Goal: Transaction & Acquisition: Purchase product/service

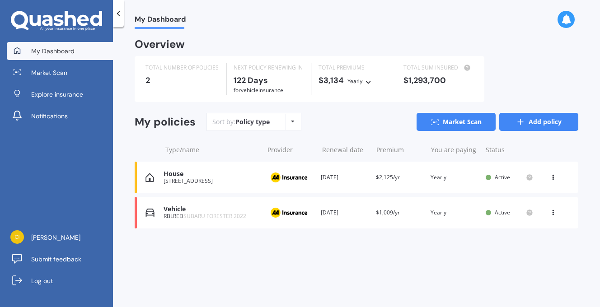
click at [522, 124] on icon at bounding box center [520, 122] width 9 height 9
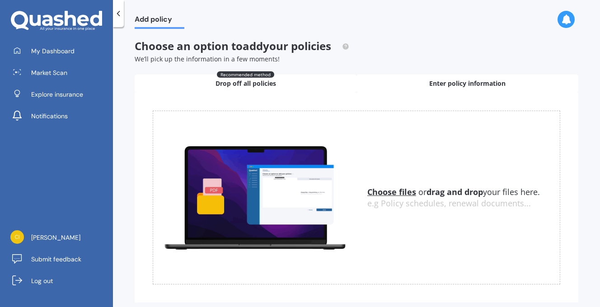
click at [477, 88] on span "Enter policy information" at bounding box center [467, 83] width 76 height 9
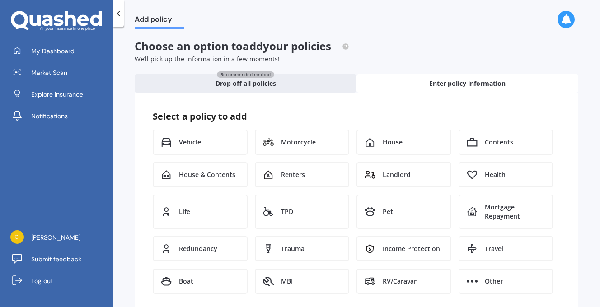
click at [120, 9] on icon at bounding box center [118, 13] width 9 height 9
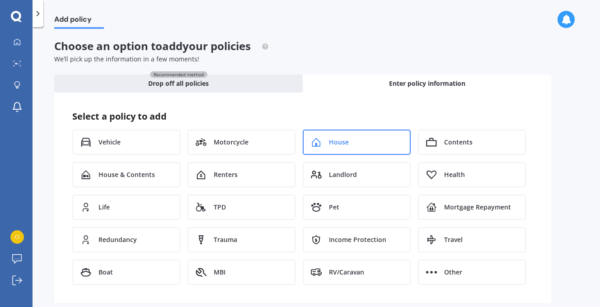
click at [332, 136] on div "House" at bounding box center [357, 142] width 108 height 25
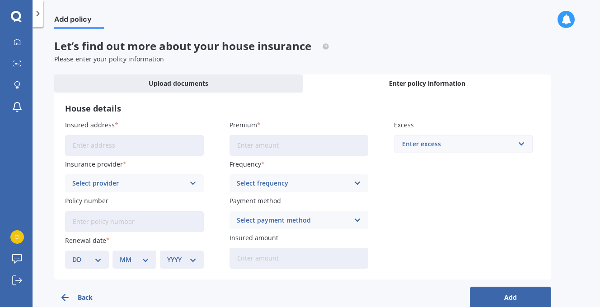
click at [102, 146] on input "Insured address" at bounding box center [134, 145] width 139 height 21
type input "9 Silver Egg Road, Mangōnui 0420"
click at [245, 149] on input "Premium" at bounding box center [299, 145] width 139 height 21
type input "$2,000.51"
click at [418, 145] on div "Enter excess" at bounding box center [458, 144] width 112 height 10
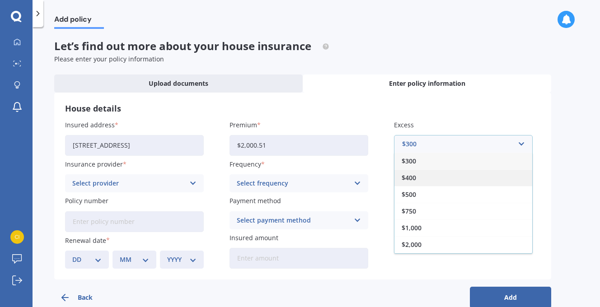
click at [415, 176] on span "$400" at bounding box center [409, 178] width 14 height 6
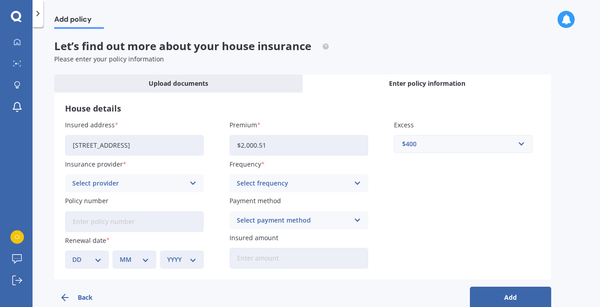
click at [192, 184] on icon at bounding box center [193, 184] width 8 height 10
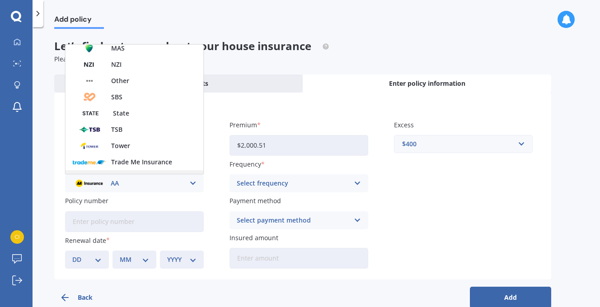
scroll to position [198, 0]
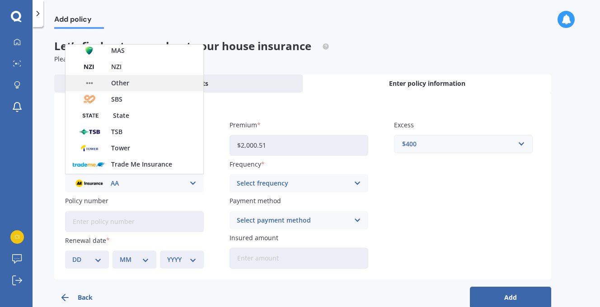
click at [115, 85] on span "Other" at bounding box center [120, 83] width 18 height 6
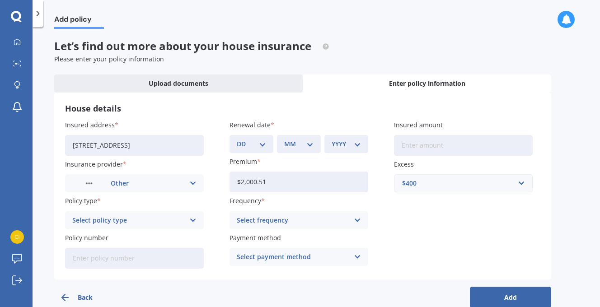
click at [259, 143] on select "DD 01 02 03 04 05 06 07 08 09 10 11 12 13 14 15 16 17 18 19 20 21 22 23 24 25 2…" at bounding box center [251, 144] width 29 height 10
select select "01"
click at [237, 139] on select "DD 01 02 03 04 05 06 07 08 09 10 11 12 13 14 15 16 17 18 19 20 21 22 23 24 25 2…" at bounding box center [251, 144] width 29 height 10
click at [306, 141] on select "MM 01 02 03 04 05 06 07 08 09 10 11 12" at bounding box center [298, 144] width 29 height 10
select select "10"
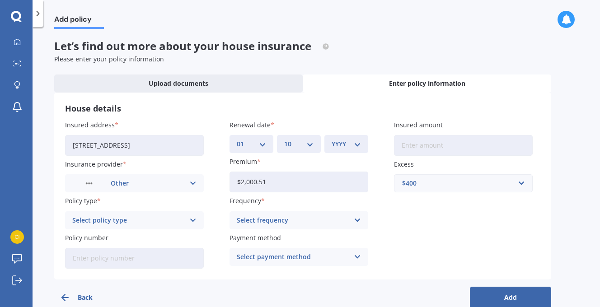
click at [284, 139] on select "MM 01 02 03 04 05 06 07 08 09 10 11 12" at bounding box center [298, 144] width 29 height 10
click at [352, 147] on select "YYYY 2027 2026 2025 2024 2023 2022 2021 2020 2019 2018 2017 2016 2015 2014 2013…" at bounding box center [346, 144] width 29 height 10
select select "2026"
click at [332, 139] on select "YYYY 2027 2026 2025 2024 2023 2022 2021 2020 2019 2018 2017 2016 2015 2014 2013…" at bounding box center [346, 144] width 29 height 10
click at [425, 145] on input "Insured amount" at bounding box center [463, 145] width 139 height 21
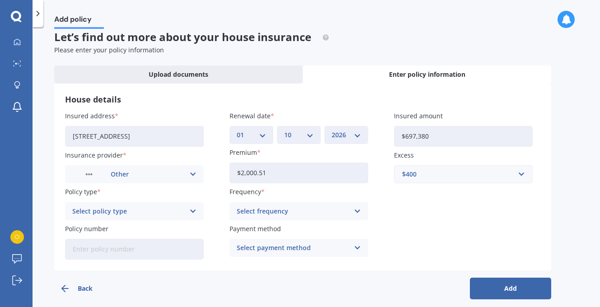
scroll to position [13, 0]
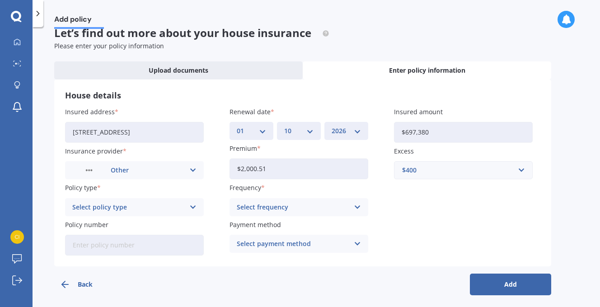
type input "$697,380"
click at [188, 208] on div "Select policy type Comprehensive" at bounding box center [134, 207] width 139 height 18
click at [164, 225] on div "Comprehensive" at bounding box center [135, 225] width 138 height 16
click at [356, 207] on icon at bounding box center [358, 207] width 8 height 10
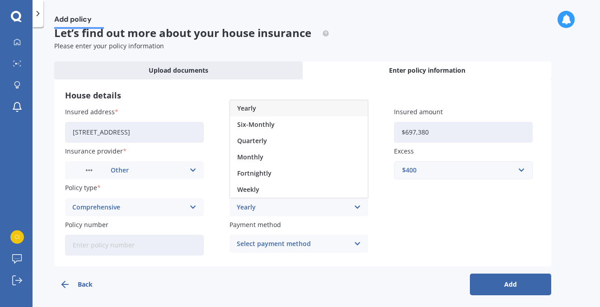
click at [272, 108] on div "Yearly" at bounding box center [299, 108] width 138 height 16
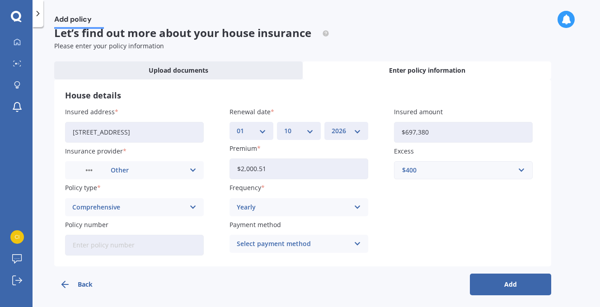
scroll to position [19, 0]
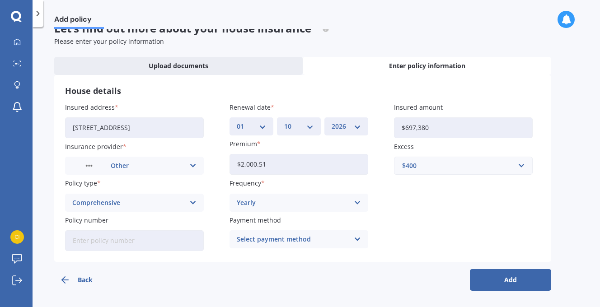
click at [146, 244] on input "Policy number" at bounding box center [134, 241] width 139 height 21
type input "PLM13505-9"
click at [354, 237] on icon at bounding box center [358, 240] width 8 height 10
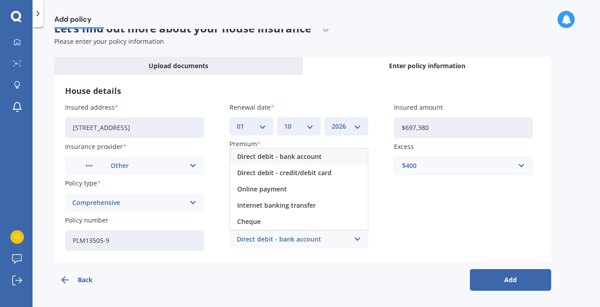
click at [311, 156] on span "Direct debit - bank account" at bounding box center [279, 157] width 85 height 6
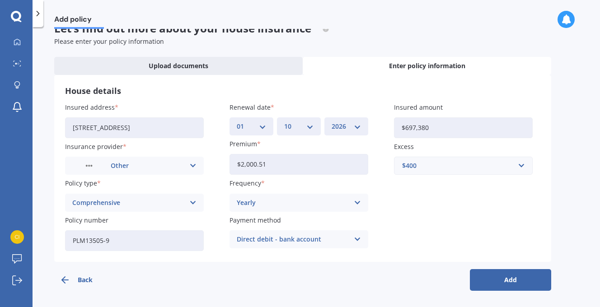
click at [510, 283] on button "Add" at bounding box center [510, 280] width 81 height 22
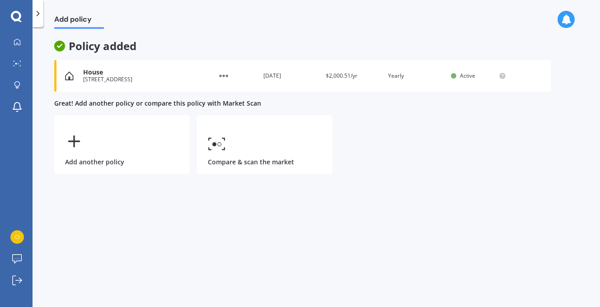
scroll to position [0, 0]
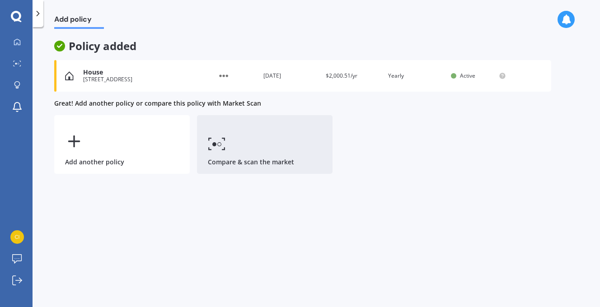
click at [225, 153] on link "Compare & scan the market" at bounding box center [265, 144] width 136 height 59
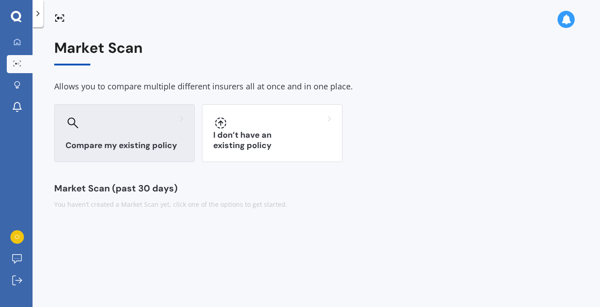
click at [141, 129] on div at bounding box center [125, 123] width 118 height 14
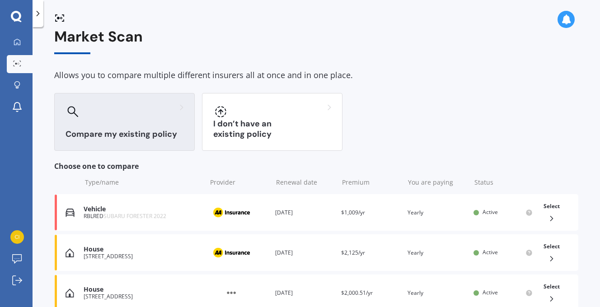
scroll to position [8, 0]
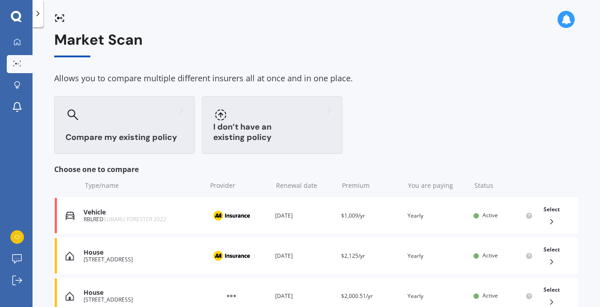
click at [242, 129] on div "I don’t have an existing policy" at bounding box center [272, 125] width 141 height 58
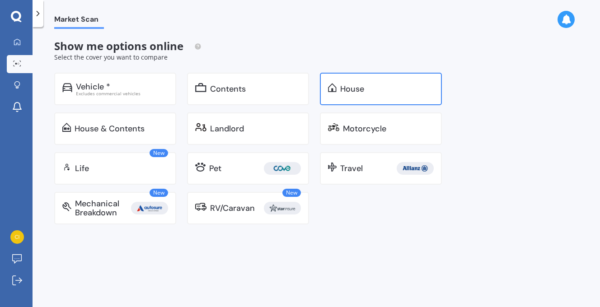
click at [352, 98] on div "House" at bounding box center [381, 89] width 122 height 33
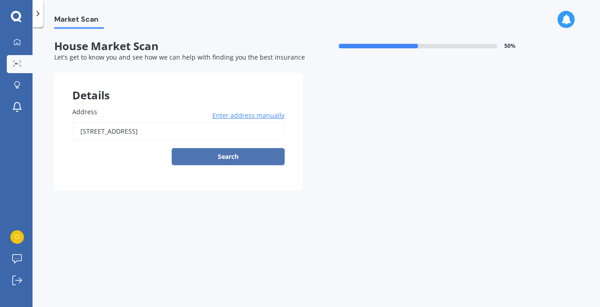
click at [223, 155] on button "Search" at bounding box center [228, 156] width 113 height 17
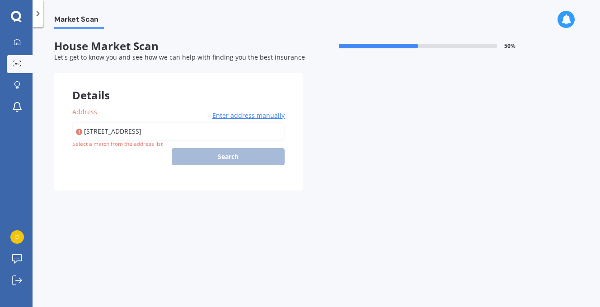
click at [381, 153] on div "Details Address 9 Silver Egg Road, Mangōnui 0420 Enter address manually Search …" at bounding box center [302, 132] width 497 height 118
click at [367, 87] on div "Details Address 9 Silver Egg Road, Mangōnui 0420 Enter address manually Search …" at bounding box center [302, 132] width 497 height 118
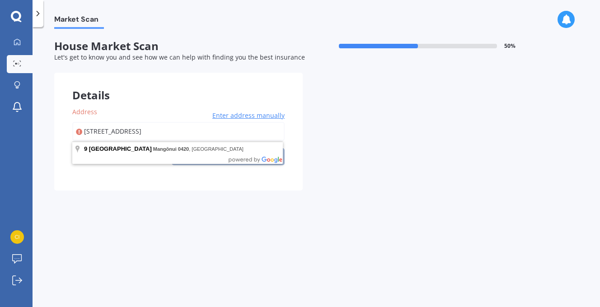
click at [195, 132] on input "9 Silver Egg Road, Mangōnui 0420" at bounding box center [178, 131] width 212 height 19
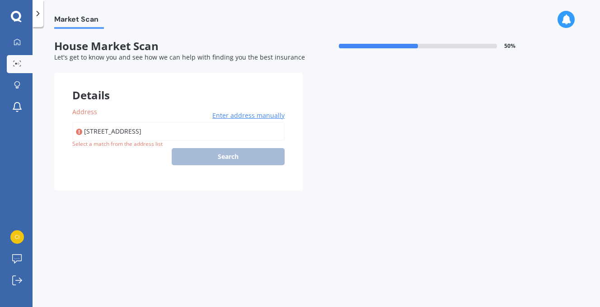
type input "9 Silver Egg Road, Mangōnui 0420"
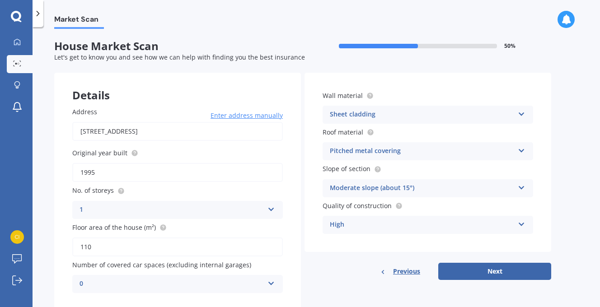
click at [520, 112] on icon at bounding box center [522, 112] width 8 height 6
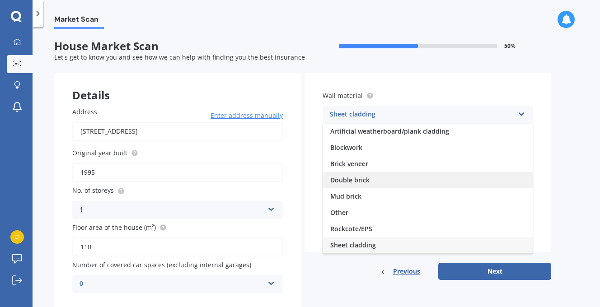
scroll to position [82, 0]
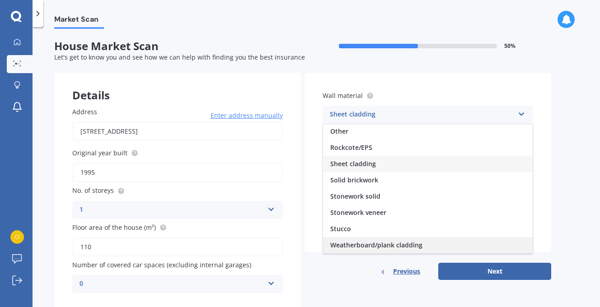
click at [364, 245] on span "Weatherboard/plank cladding" at bounding box center [376, 245] width 92 height 9
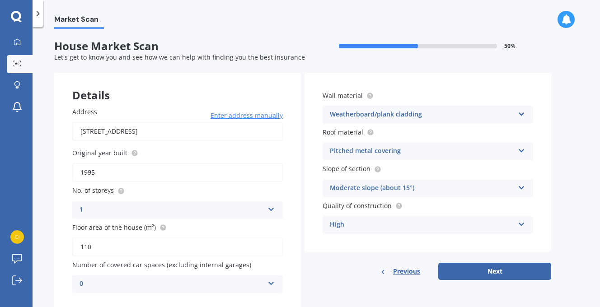
click at [402, 157] on div "Pitched metal covering Flat fibre cement Flat membrane Flat metal covering Pitc…" at bounding box center [428, 151] width 211 height 18
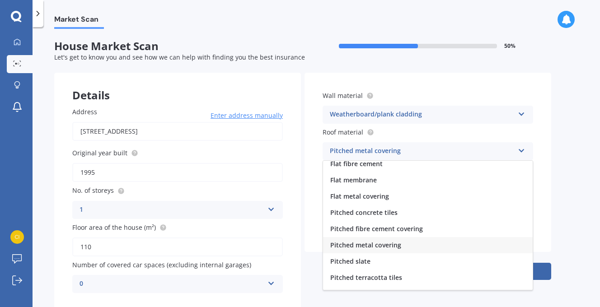
scroll to position [0, 0]
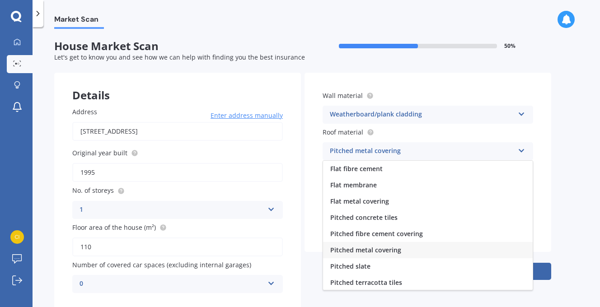
click at [356, 249] on span "Pitched metal covering" at bounding box center [365, 250] width 71 height 9
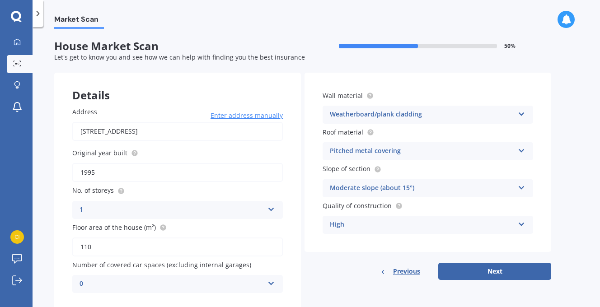
click at [363, 186] on div "Moderate slope (about 15°)" at bounding box center [422, 188] width 184 height 11
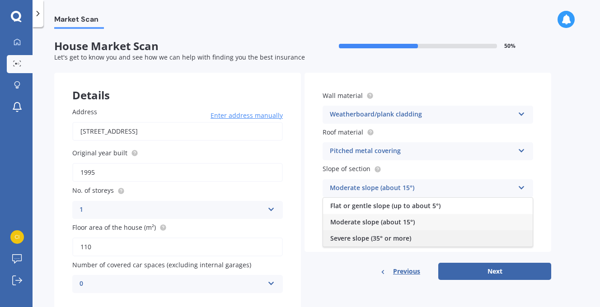
click at [350, 240] on span "Severe slope (35° or more)" at bounding box center [370, 238] width 81 height 9
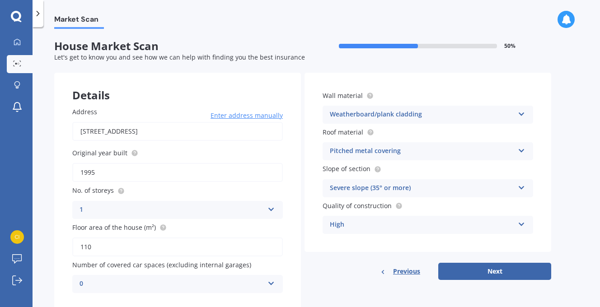
click at [350, 227] on div "High" at bounding box center [422, 225] width 184 height 11
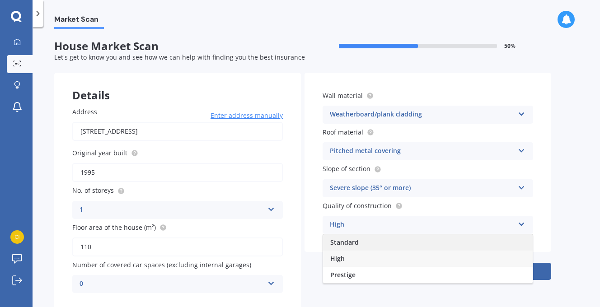
click at [343, 243] on span "Standard" at bounding box center [344, 242] width 28 height 9
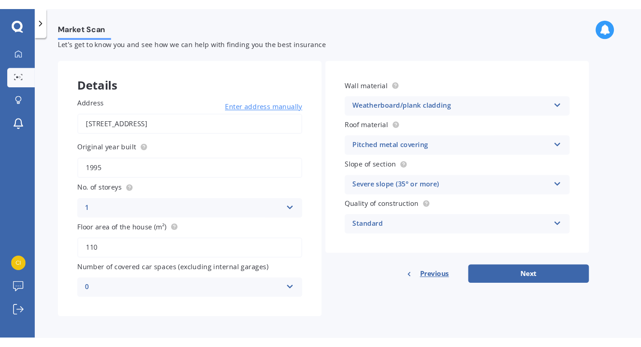
scroll to position [28, 0]
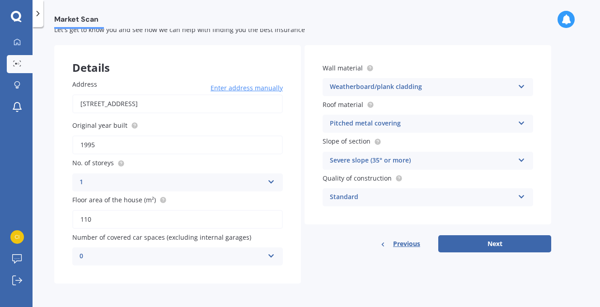
click at [270, 255] on icon at bounding box center [272, 254] width 8 height 6
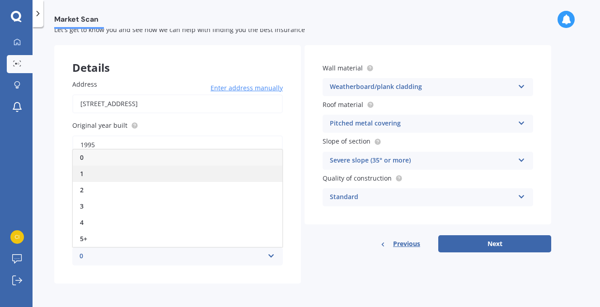
click at [189, 174] on div "1" at bounding box center [178, 174] width 210 height 16
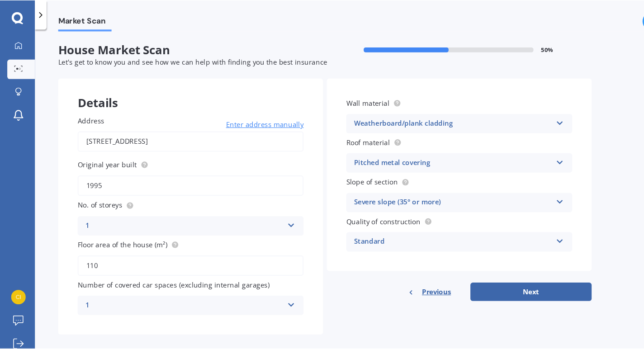
scroll to position [0, 0]
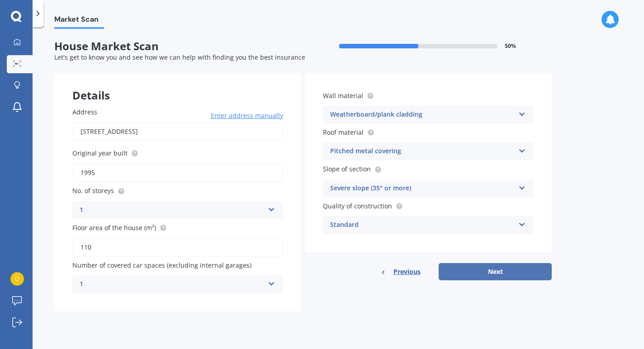
click at [485, 271] on button "Next" at bounding box center [494, 271] width 113 height 17
select select "31"
select select "12"
select select "1961"
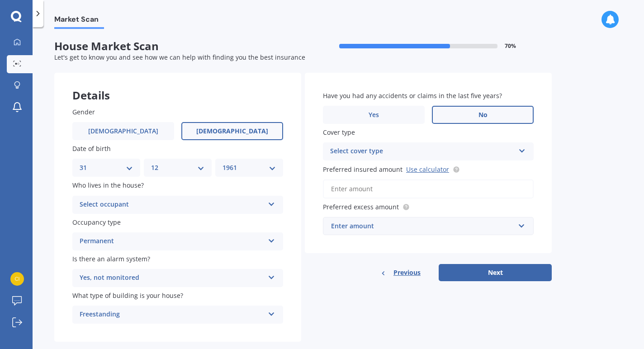
click at [125, 166] on select "DD 01 02 03 04 05 06 07 08 09 10 11 12 13 14 15 16 17 18 19 20 21 22 23 24 25 2…" at bounding box center [106, 168] width 53 height 10
select select "01"
click at [80, 163] on select "DD 01 02 03 04 05 06 07 08 09 10 11 12 13 14 15 16 17 18 19 20 21 22 23 24 25 2…" at bounding box center [106, 168] width 53 height 10
click at [179, 169] on select "MM 01 02 03 04 05 06 07 08 09 10 11 12" at bounding box center [177, 168] width 53 height 10
select select "01"
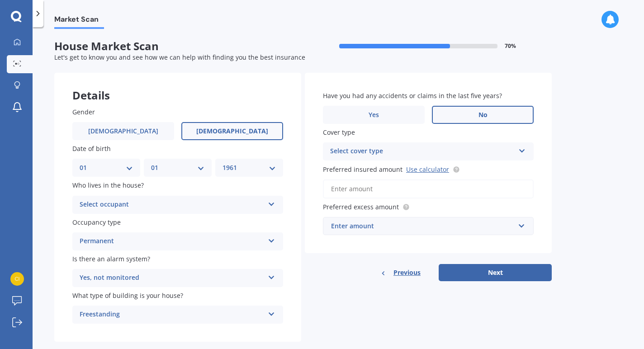
click at [151, 163] on select "MM 01 02 03 04 05 06 07 08 09 10 11 12" at bounding box center [177, 168] width 53 height 10
click at [266, 169] on select "YYYY 2009 2008 2007 2006 2005 2004 2003 2002 2001 2000 1999 1998 1997 1996 1995…" at bounding box center [248, 168] width 53 height 10
select select "1939"
click at [222, 163] on select "YYYY 2009 2008 2007 2006 2005 2004 2003 2002 2001 2000 1999 1998 1997 1996 1995…" at bounding box center [248, 168] width 53 height 10
click at [268, 202] on icon at bounding box center [272, 202] width 8 height 6
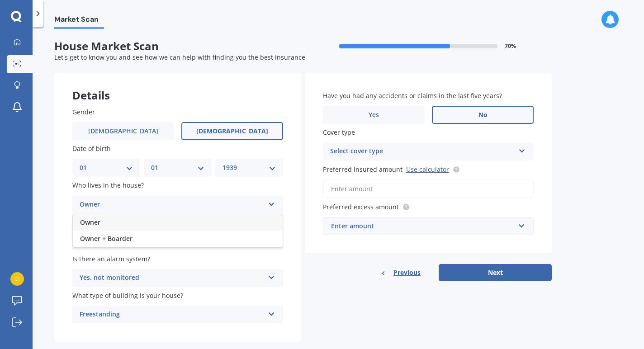
click at [140, 226] on div "Owner" at bounding box center [178, 222] width 210 height 16
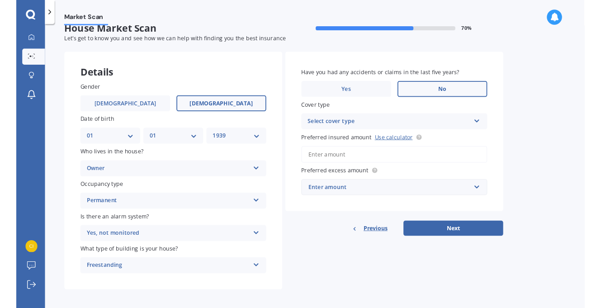
scroll to position [18, 0]
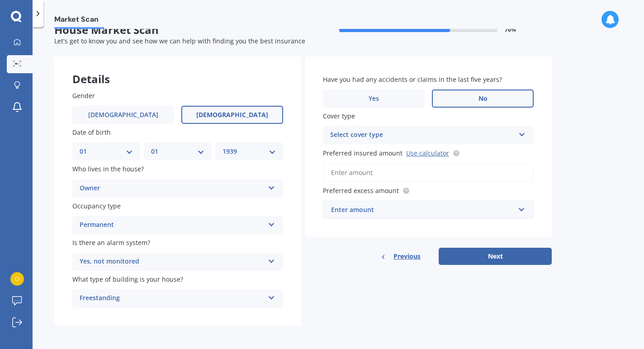
click at [270, 258] on icon at bounding box center [272, 259] width 8 height 6
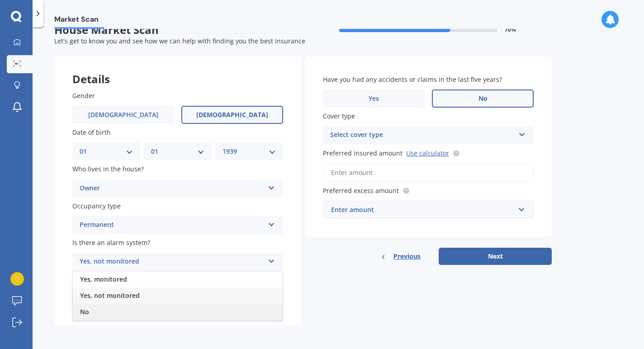
click at [190, 307] on div "No" at bounding box center [178, 312] width 210 height 16
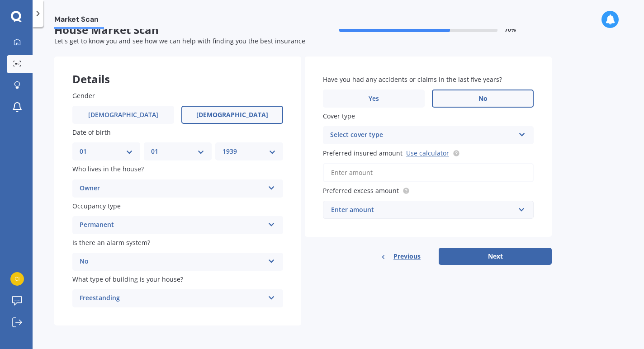
click at [518, 134] on div "Select cover type High" at bounding box center [428, 135] width 211 height 18
click at [379, 153] on div "High" at bounding box center [428, 153] width 210 height 16
click at [412, 152] on link "Use calculator" at bounding box center [427, 153] width 43 height 9
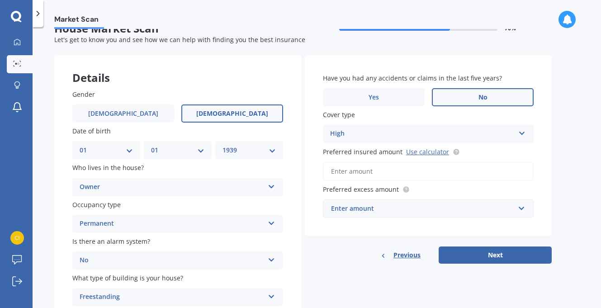
click at [362, 174] on input "Preferred insured amount Use calculator" at bounding box center [428, 171] width 211 height 19
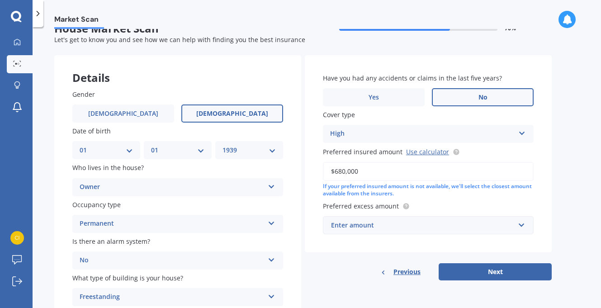
type input "$680,000"
click at [373, 227] on div "Enter amount" at bounding box center [423, 225] width 184 height 10
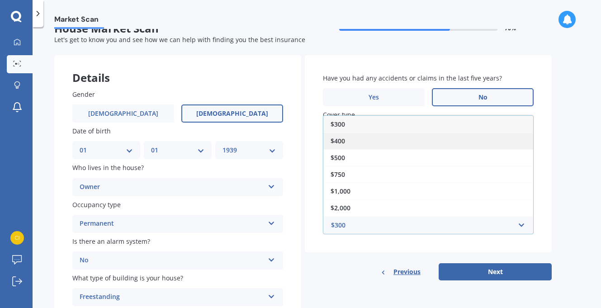
click at [339, 139] on span "$400" at bounding box center [337, 140] width 14 height 9
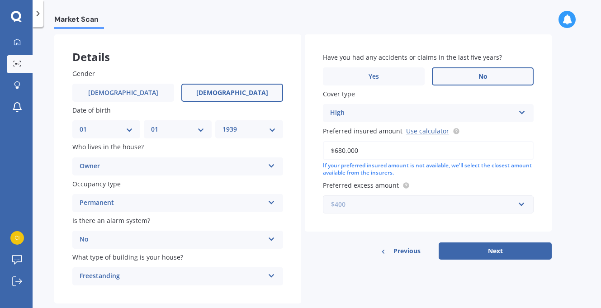
scroll to position [59, 0]
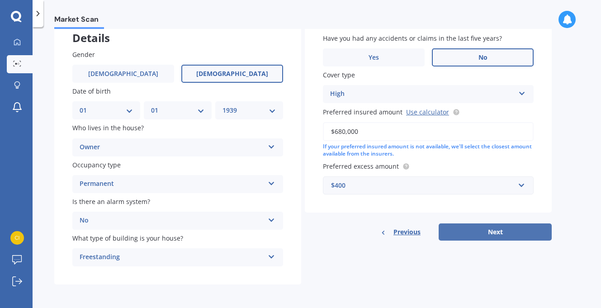
click at [505, 231] on button "Next" at bounding box center [494, 231] width 113 height 17
select select "01"
select select "1939"
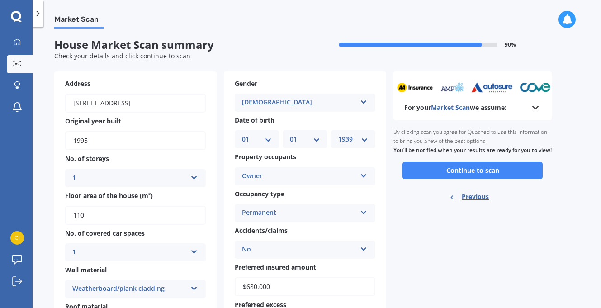
scroll to position [0, 0]
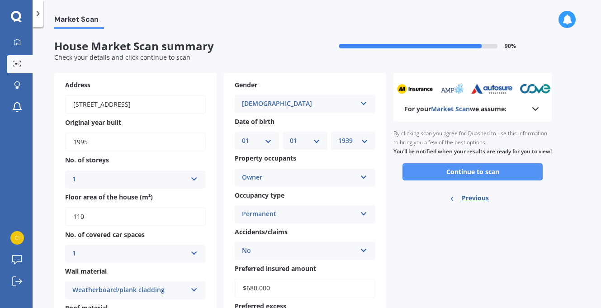
click at [438, 180] on button "Continue to scan" at bounding box center [472, 171] width 140 height 17
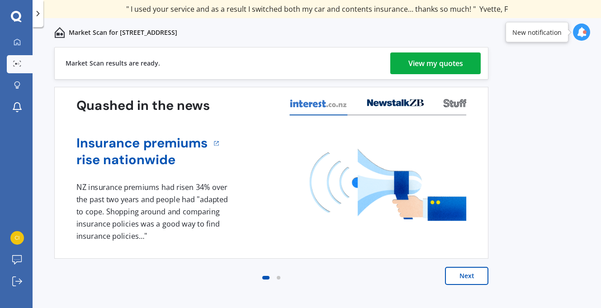
click at [424, 64] on div "View my quotes" at bounding box center [435, 63] width 55 height 22
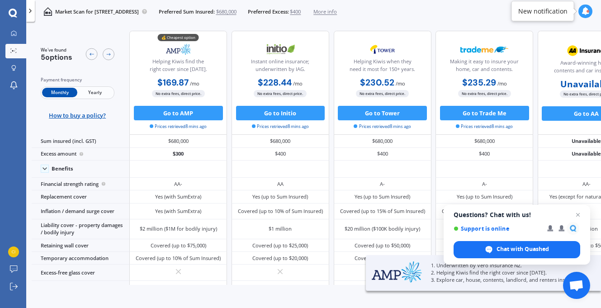
click at [89, 93] on span "Yearly" at bounding box center [94, 92] width 35 height 9
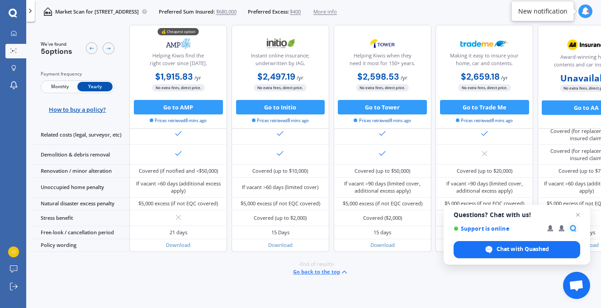
scroll to position [381, 0]
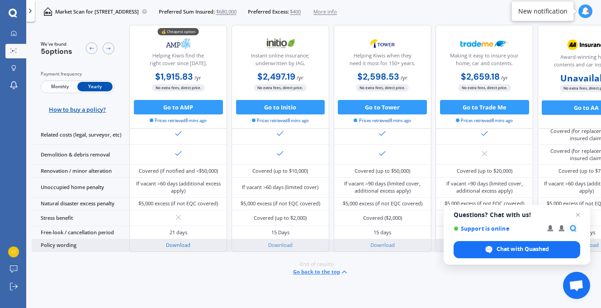
click at [175, 241] on link "Download" at bounding box center [178, 244] width 24 height 7
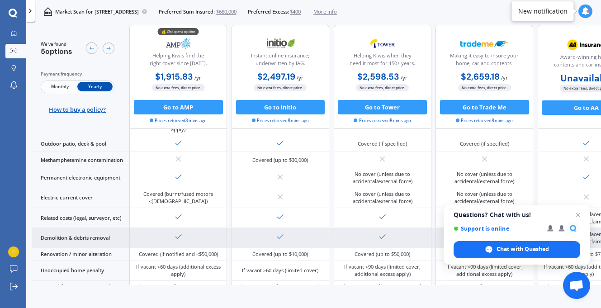
scroll to position [0, 0]
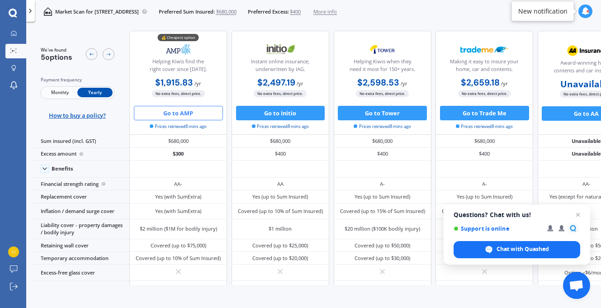
click at [172, 111] on button "Go to AMP" at bounding box center [178, 113] width 89 height 14
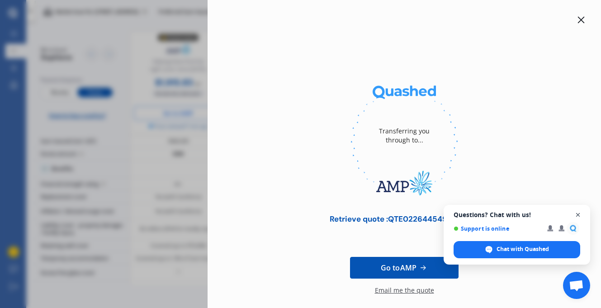
click at [577, 214] on span "Close chat" at bounding box center [577, 214] width 11 height 11
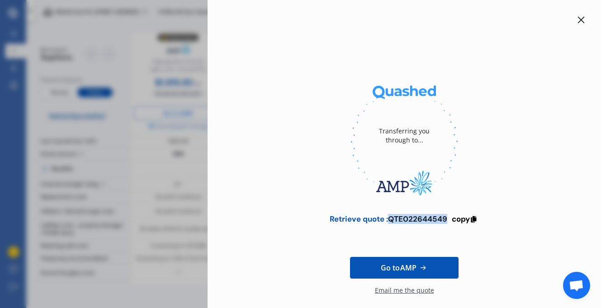
drag, startPoint x: 387, startPoint y: 218, endPoint x: 446, endPoint y: 222, distance: 58.9
click at [446, 222] on div "Retrieve quote : QTE022644549 copy" at bounding box center [403, 218] width 149 height 9
copy div "QTE022644549"
click at [459, 217] on span "copy" at bounding box center [461, 219] width 18 height 10
